Goal: Information Seeking & Learning: Learn about a topic

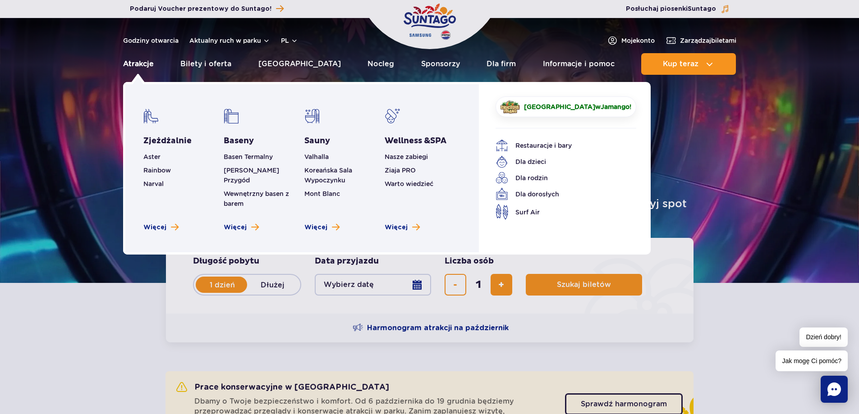
click at [142, 63] on link "Atrakcje" at bounding box center [138, 64] width 31 height 22
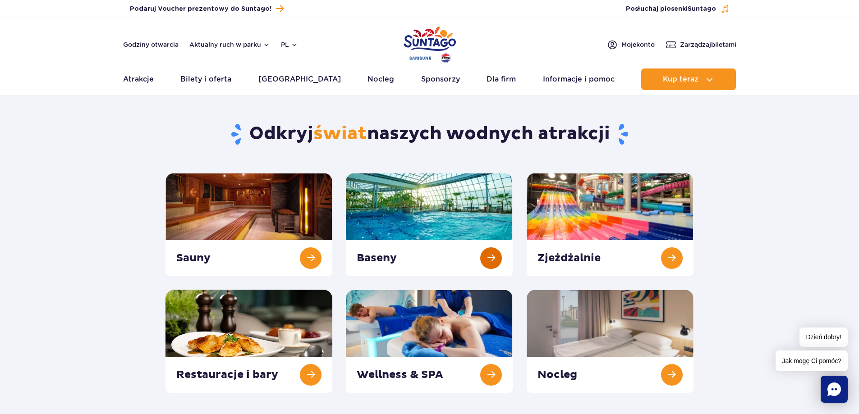
click at [466, 218] on link at bounding box center [429, 224] width 167 height 103
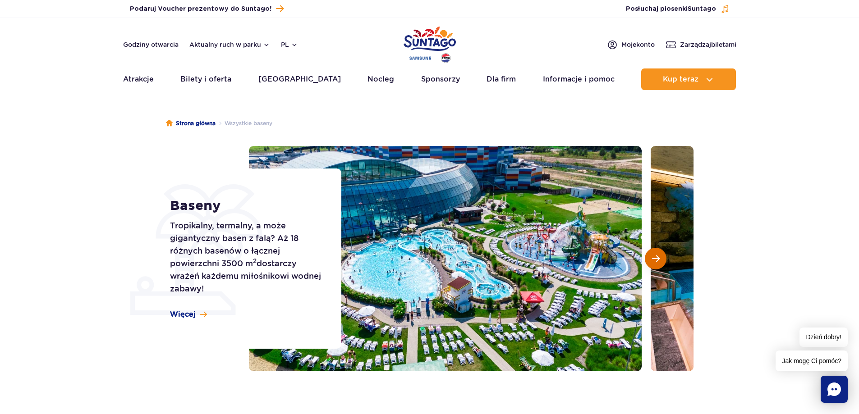
click at [654, 261] on span "Następny slajd" at bounding box center [656, 259] width 8 height 8
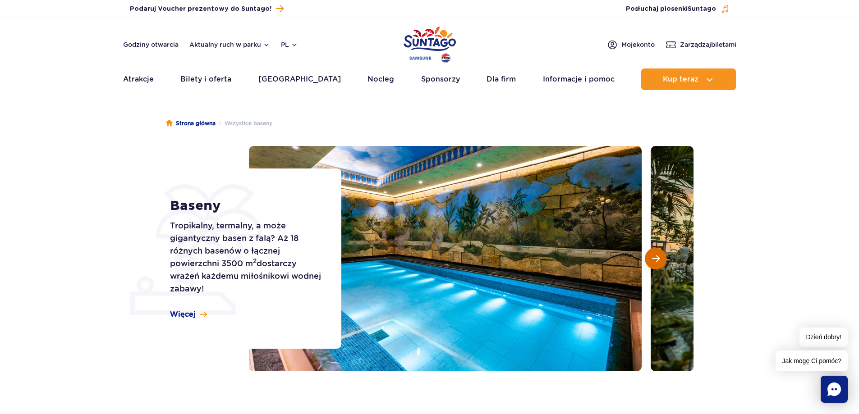
click at [665, 257] on button "Następny slajd" at bounding box center [656, 259] width 22 height 22
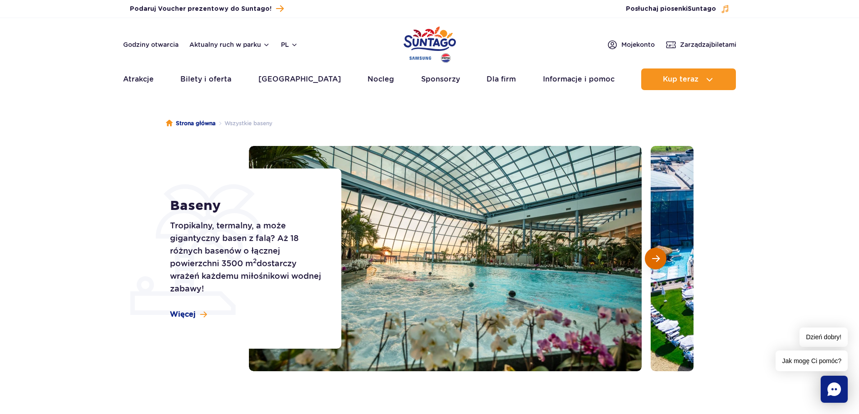
click at [655, 262] on span "Następny slajd" at bounding box center [656, 259] width 8 height 8
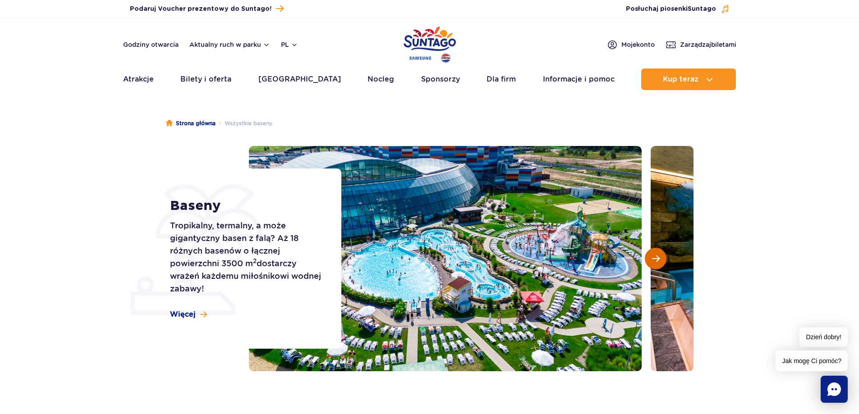
click at [655, 262] on span "Następny slajd" at bounding box center [656, 259] width 8 height 8
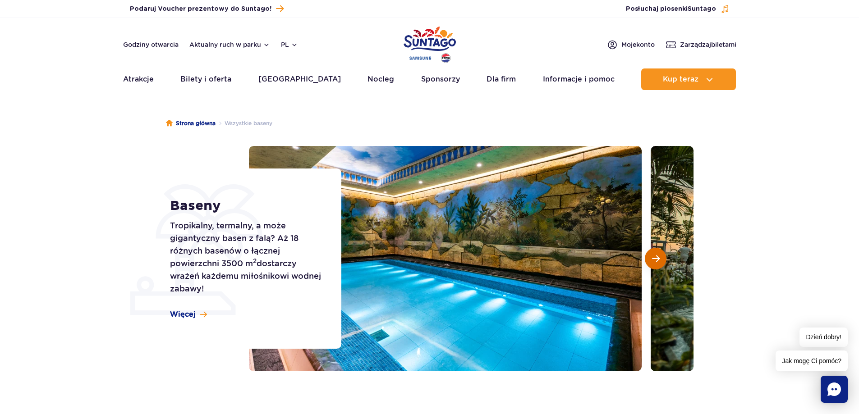
click at [655, 262] on span "Następny slajd" at bounding box center [656, 259] width 8 height 8
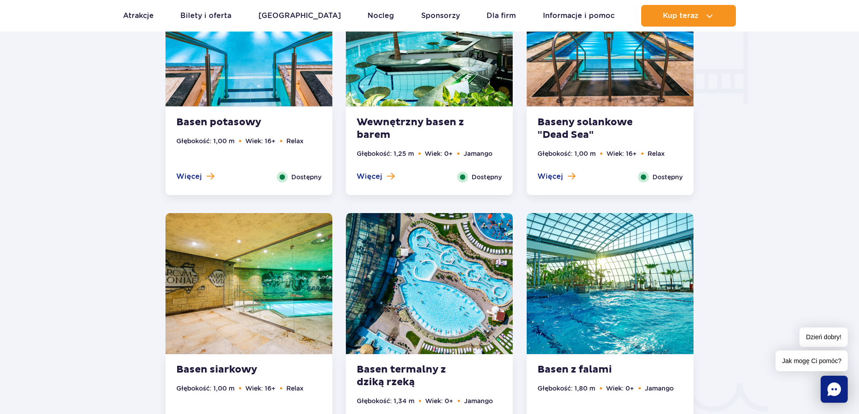
scroll to position [1082, 0]
